Goal: Ask a question

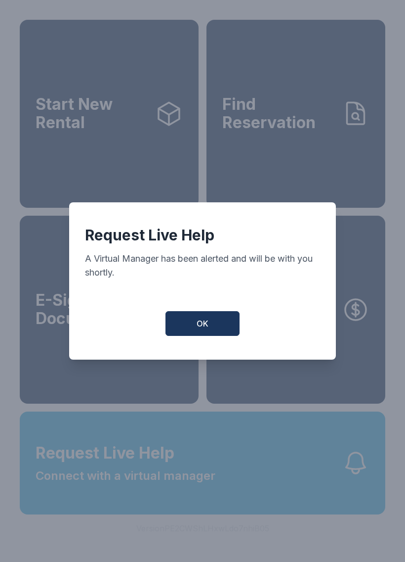
click at [206, 328] on span "OK" at bounding box center [203, 323] width 12 height 12
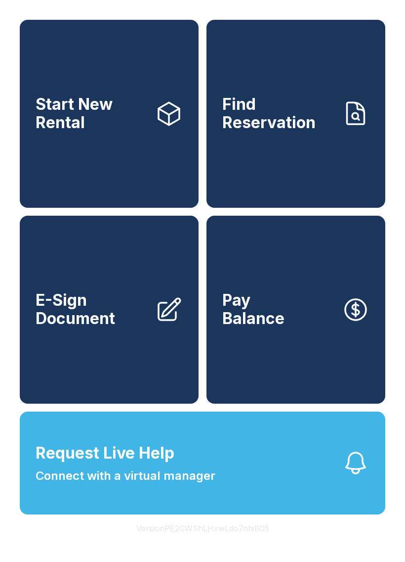
click at [352, 477] on icon "button" at bounding box center [356, 463] width 28 height 28
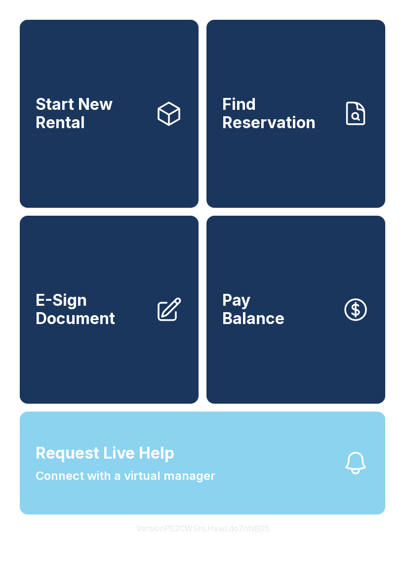
click at [352, 477] on icon "button" at bounding box center [356, 463] width 28 height 28
click at [343, 494] on div "Request Live Help A Virtual Manager has been alerted and will be with you short…" at bounding box center [202, 281] width 405 height 562
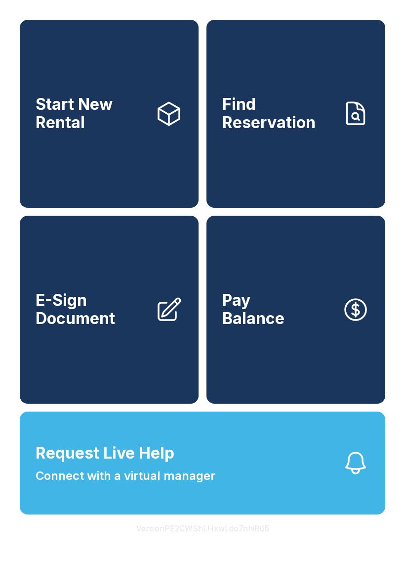
click at [348, 477] on icon "button" at bounding box center [356, 463] width 28 height 28
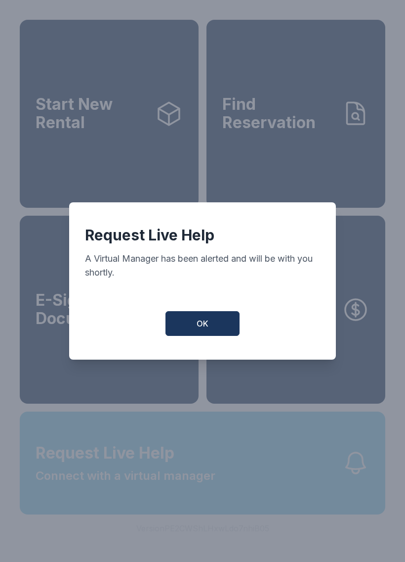
click at [347, 495] on div "Request Live Help A Virtual Manager has been alerted and will be with you short…" at bounding box center [202, 281] width 405 height 562
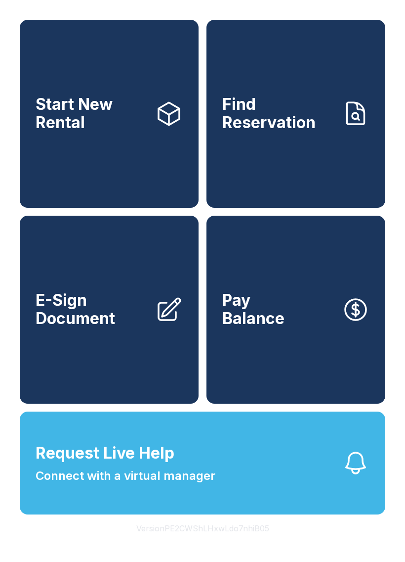
click at [347, 477] on icon "button" at bounding box center [356, 463] width 28 height 28
click at [345, 477] on icon "button" at bounding box center [356, 463] width 28 height 28
click at [338, 480] on button "Request Live Help Connect with a virtual manager" at bounding box center [203, 462] width 366 height 103
click at [322, 511] on button "Request Live Help Connect with a virtual manager" at bounding box center [203, 462] width 366 height 103
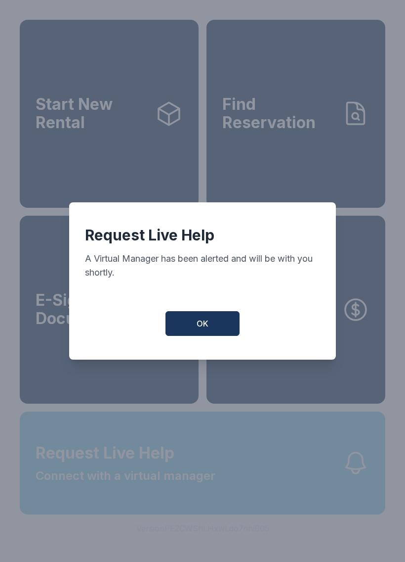
click at [322, 511] on div "Request Live Help A Virtual Manager has been alerted and will be with you short…" at bounding box center [202, 281] width 405 height 562
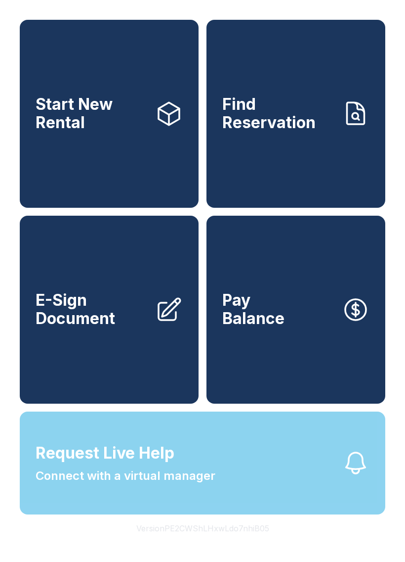
click at [355, 477] on icon "button" at bounding box center [356, 463] width 28 height 28
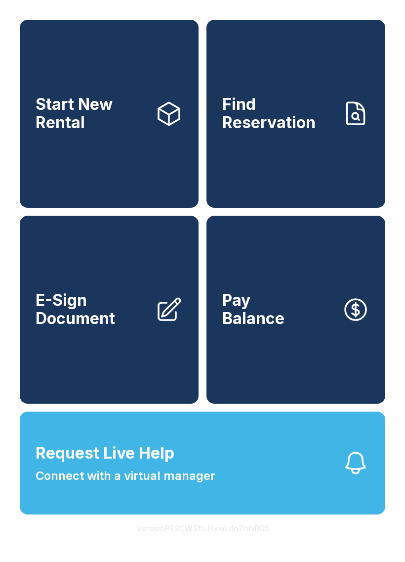
click at [373, 465] on button "Request Live Help Connect with a virtual manager" at bounding box center [203, 462] width 366 height 103
